Goal: Task Accomplishment & Management: Complete application form

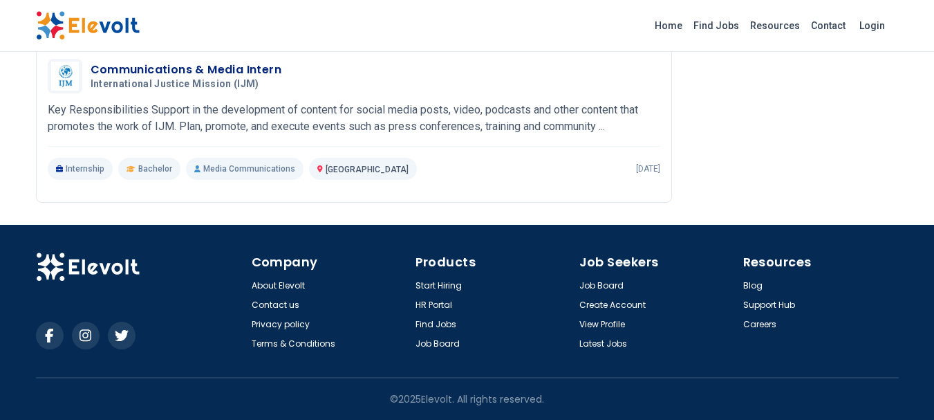
scroll to position [1723, 0]
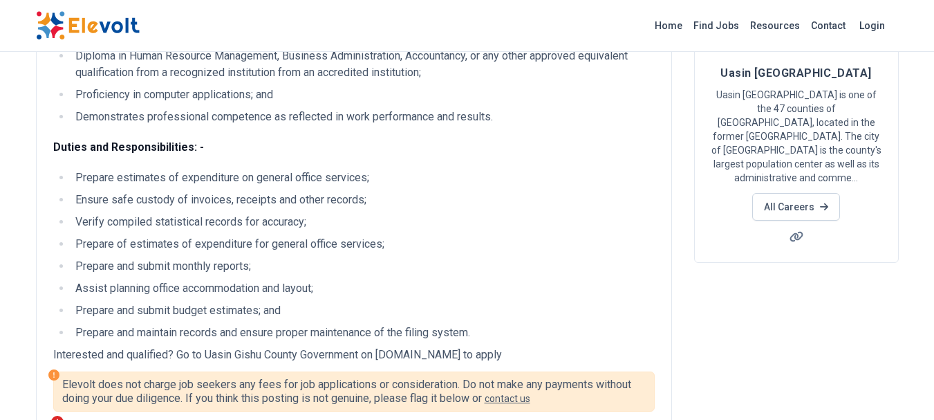
scroll to position [138, 0]
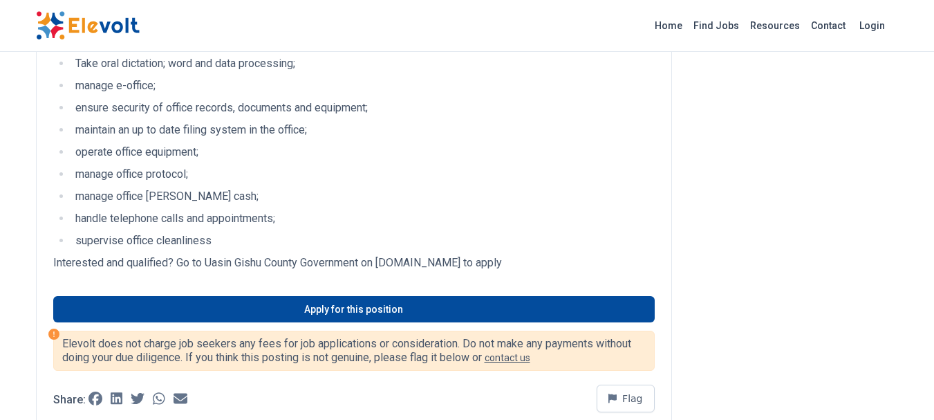
scroll to position [692, 0]
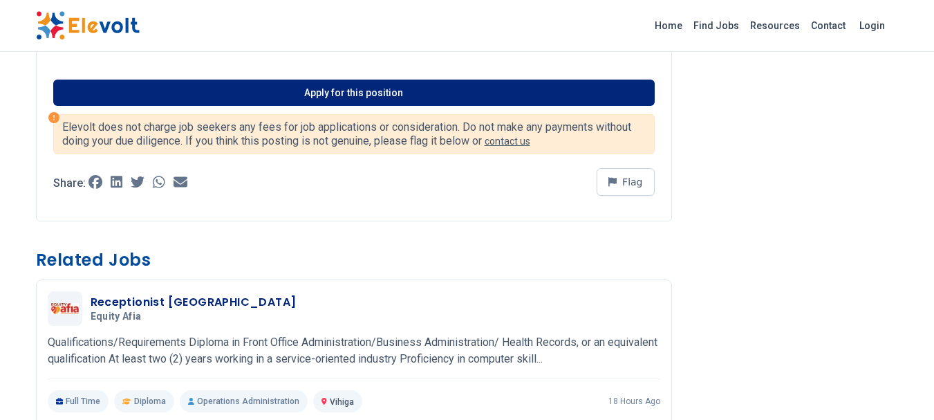
click at [405, 95] on link "Apply for this position" at bounding box center [354, 93] width 602 height 26
